Goal: Task Accomplishment & Management: Manage account settings

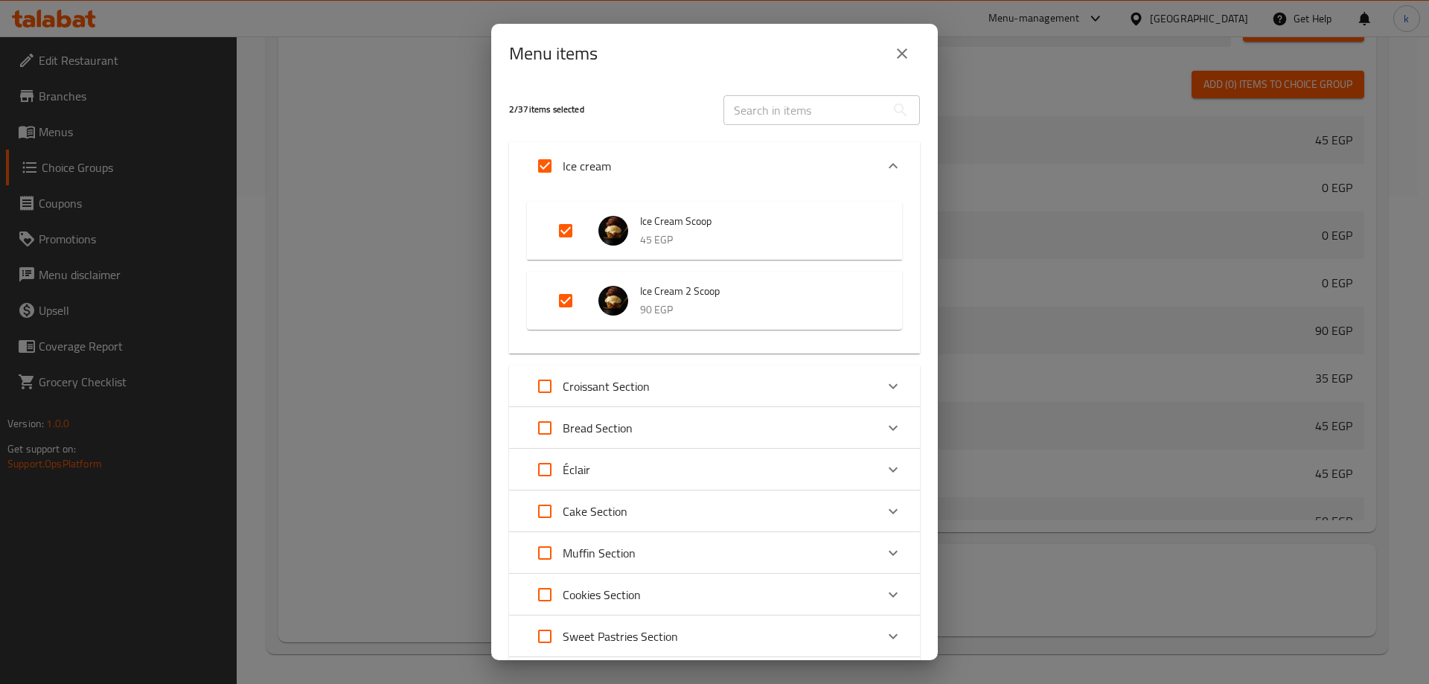
scroll to position [1329, 0]
click at [1080, 148] on div "Menu items 2 / 37 items selected ​ Ice cream Ice Cream Scoop 45 EGP Ice Cream 2…" at bounding box center [714, 342] width 1429 height 684
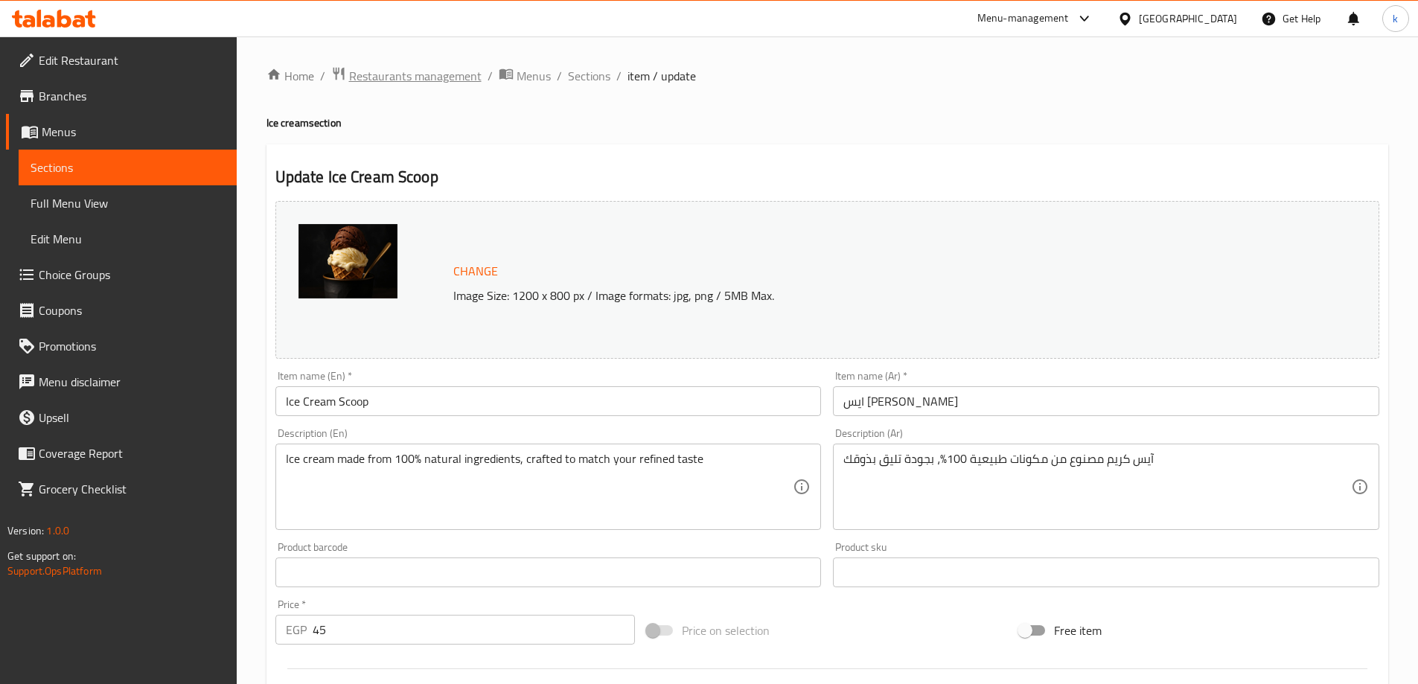
click at [424, 85] on span "Restaurants management" at bounding box center [415, 76] width 133 height 18
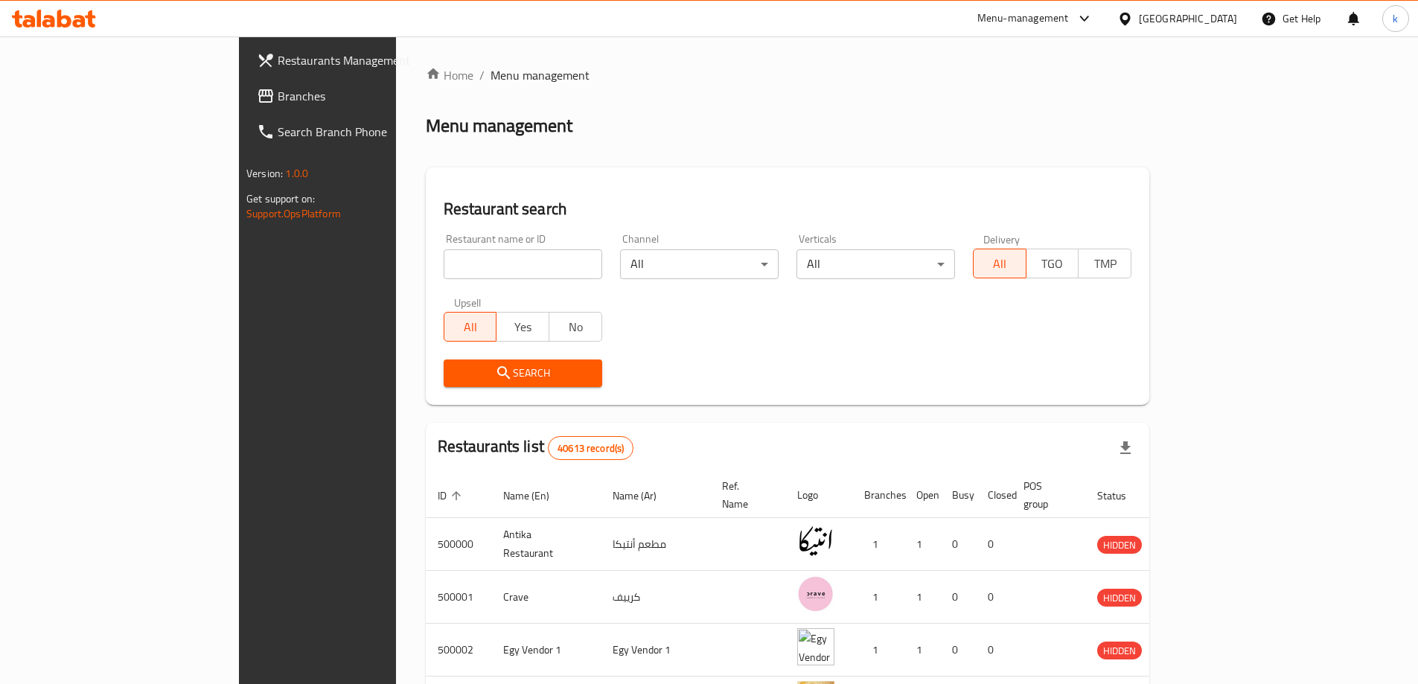
click at [245, 106] on link "Branches" at bounding box center [360, 96] width 231 height 36
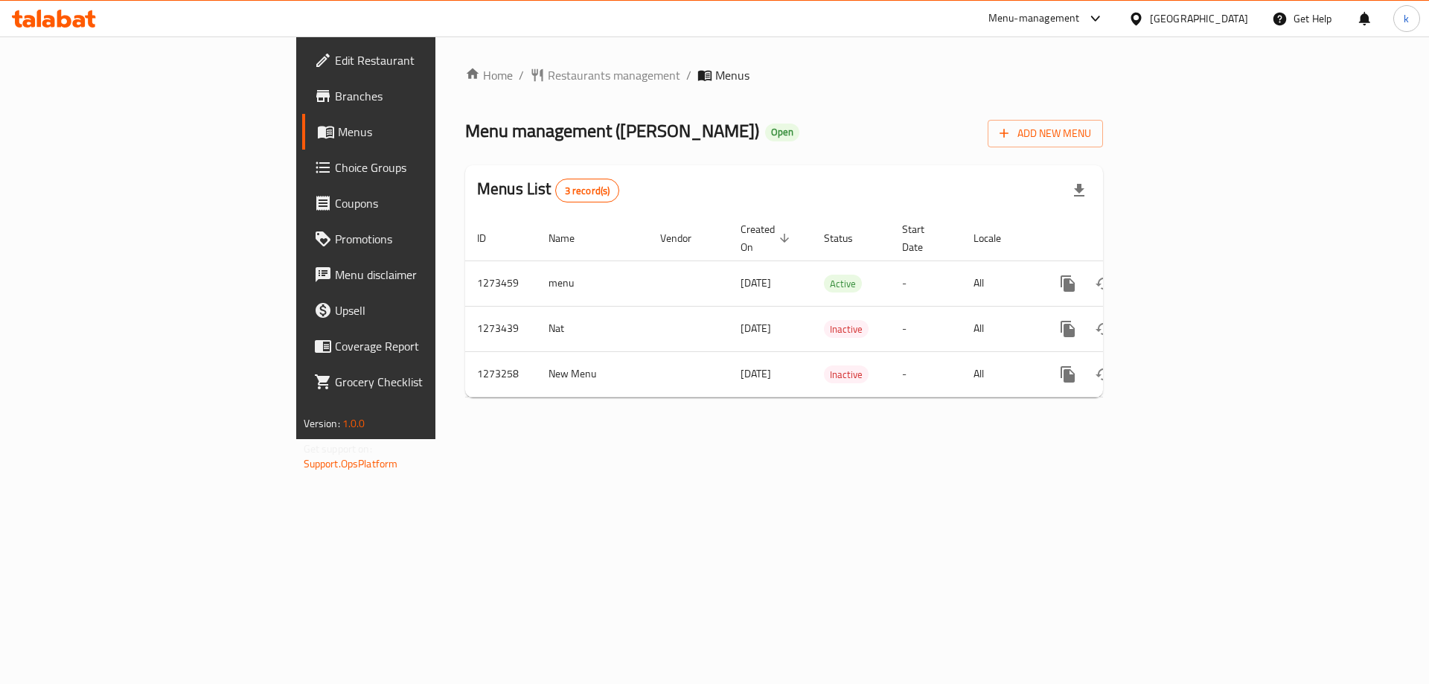
click at [335, 167] on span "Choice Groups" at bounding box center [429, 168] width 188 height 18
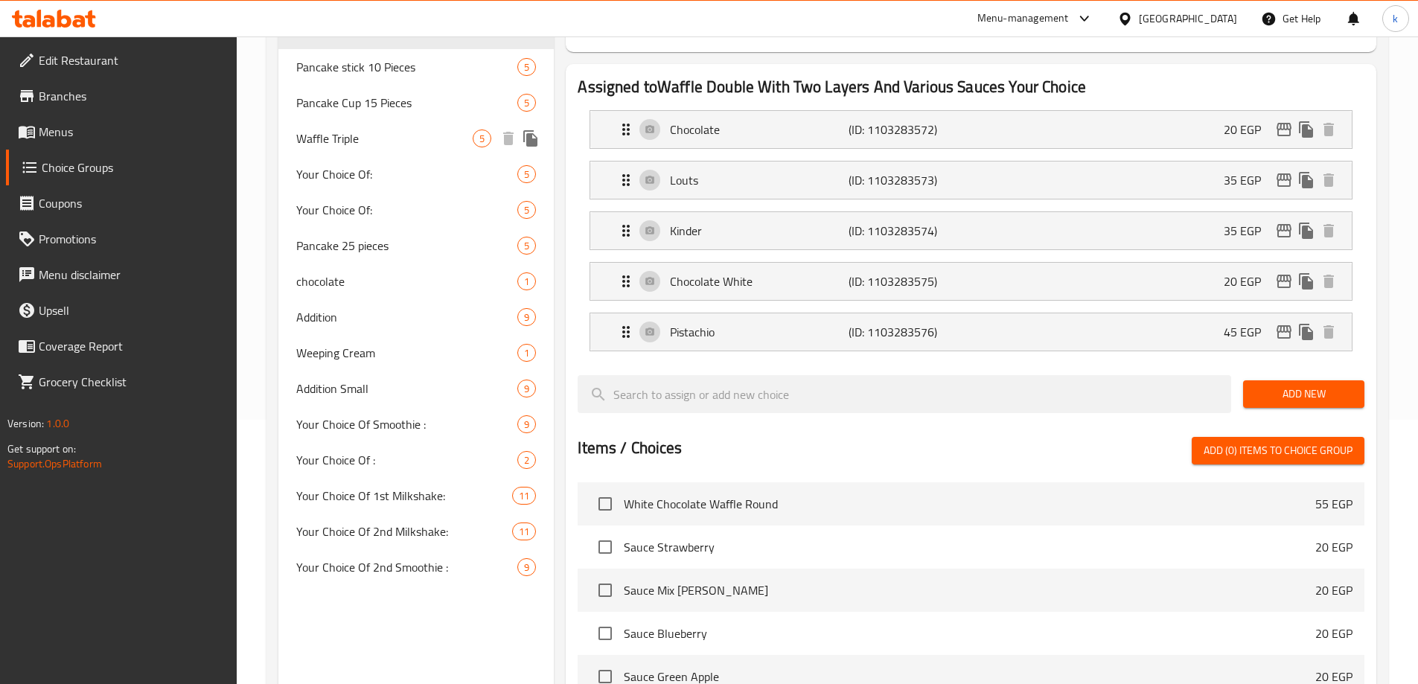
scroll to position [447, 0]
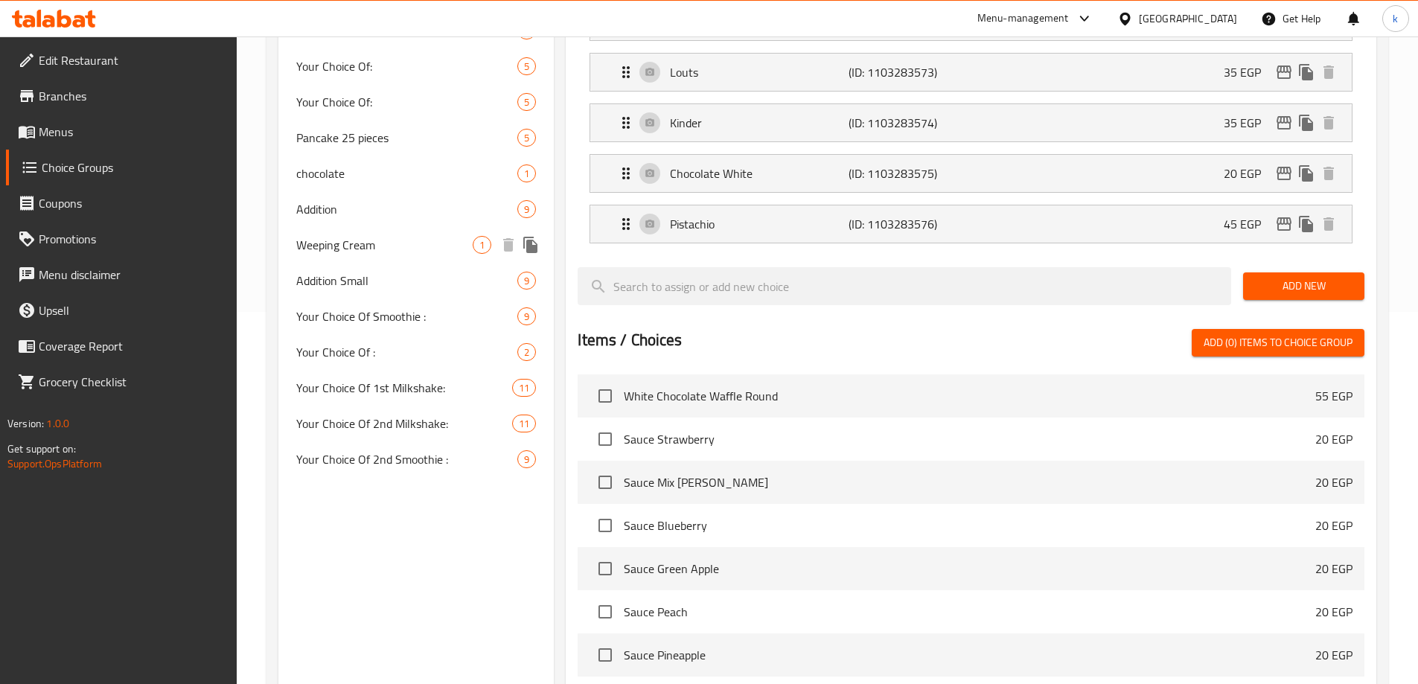
click at [358, 243] on span "Weeping Cream" at bounding box center [384, 245] width 177 height 18
type input "Weeping Cream"
type input "كريم شانتية"
type input "0"
type input "1"
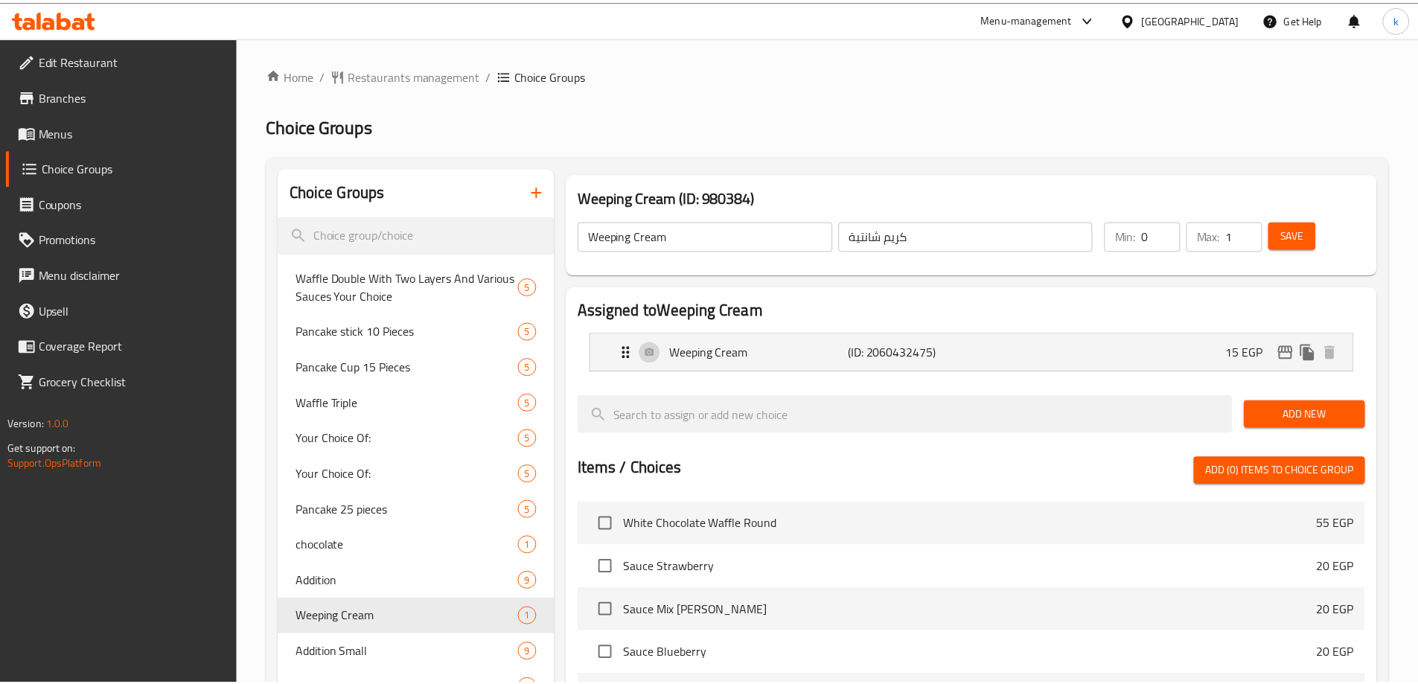
scroll to position [386, 0]
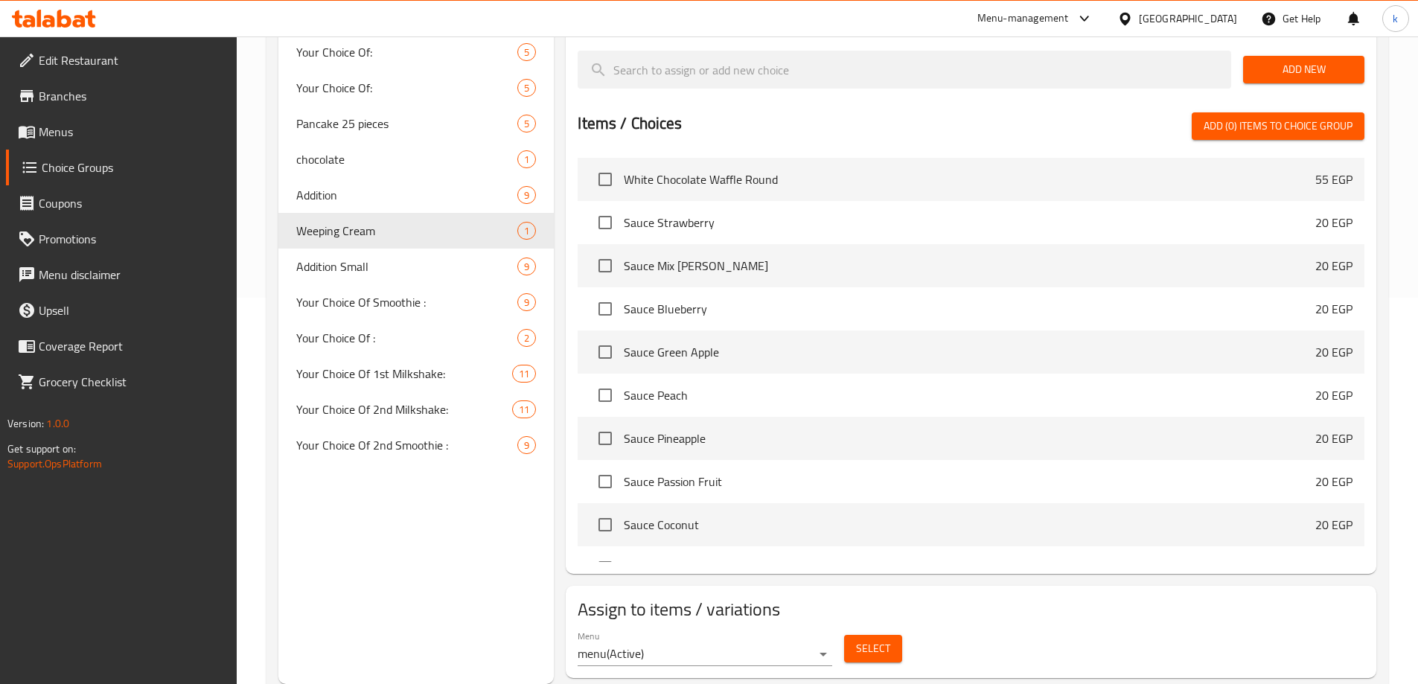
click at [1115, 598] on h2 "Assign to items / variations" at bounding box center [971, 610] width 787 height 24
